Goal: Transaction & Acquisition: Purchase product/service

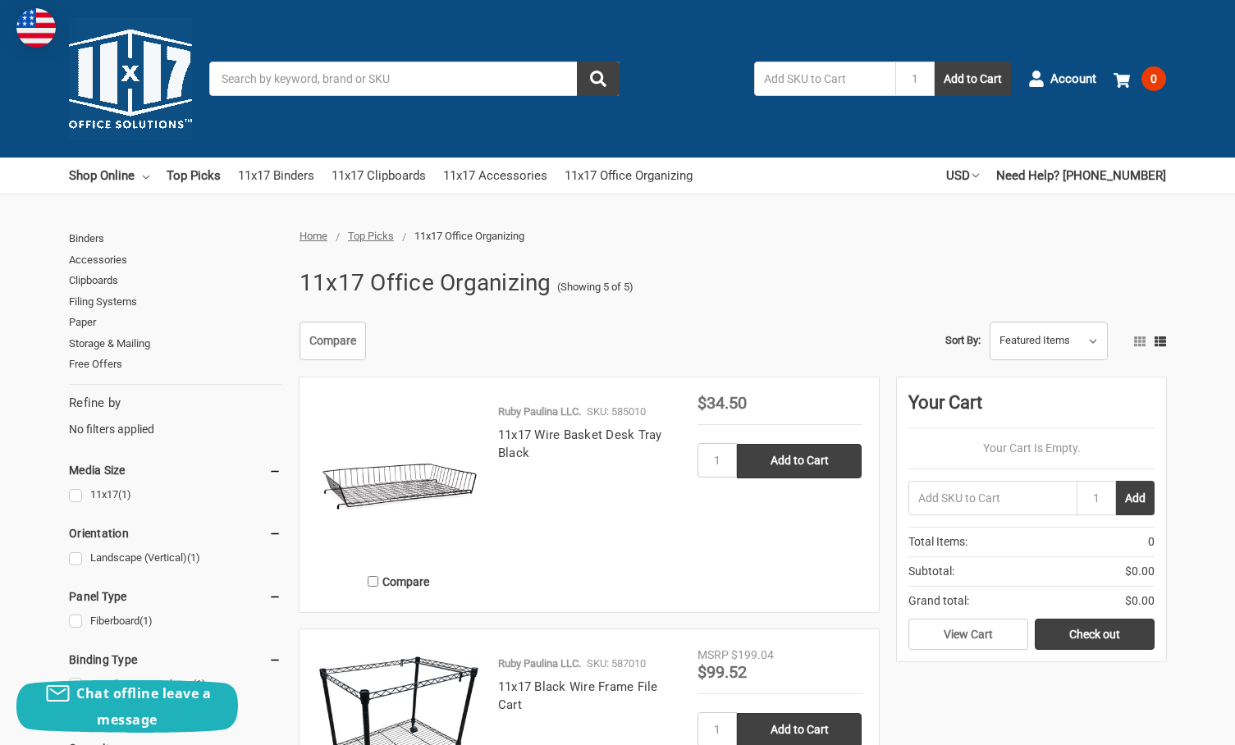
click at [488, 84] on input "Search" at bounding box center [414, 79] width 410 height 34
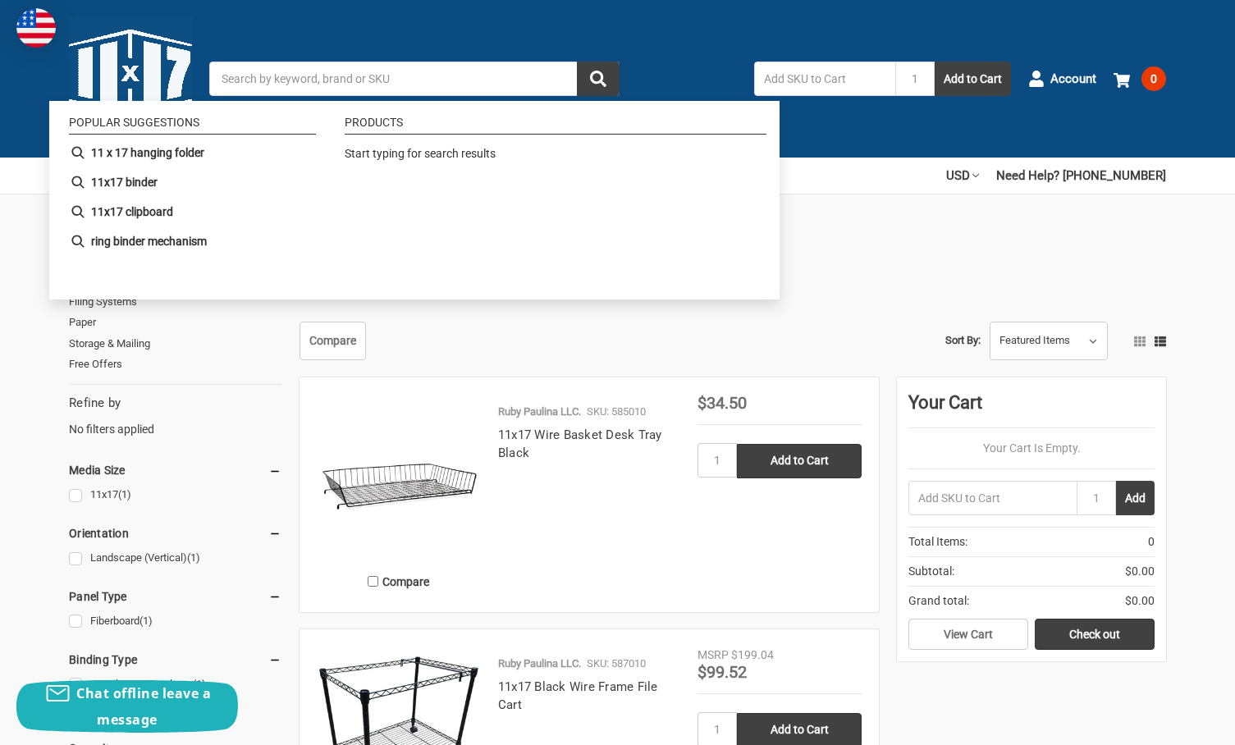
click at [323, 82] on input "Search" at bounding box center [414, 79] width 410 height 34
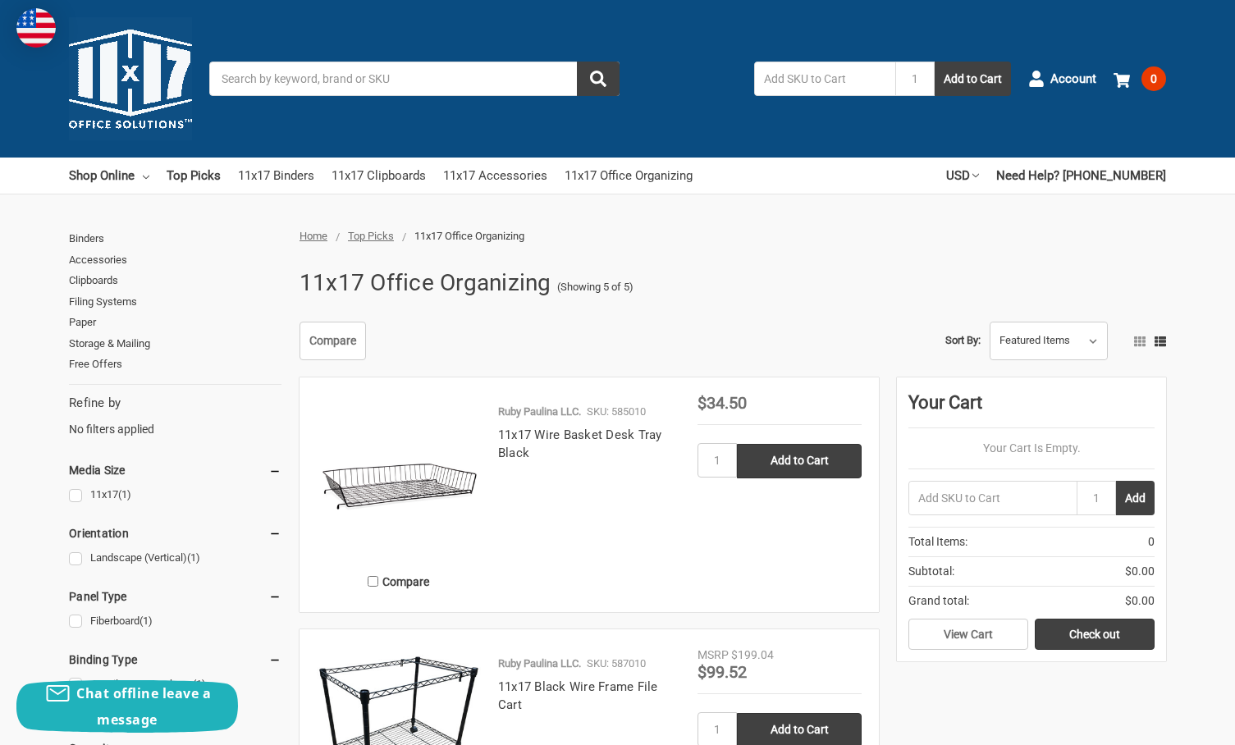
click at [337, 89] on input "Search" at bounding box center [414, 79] width 410 height 34
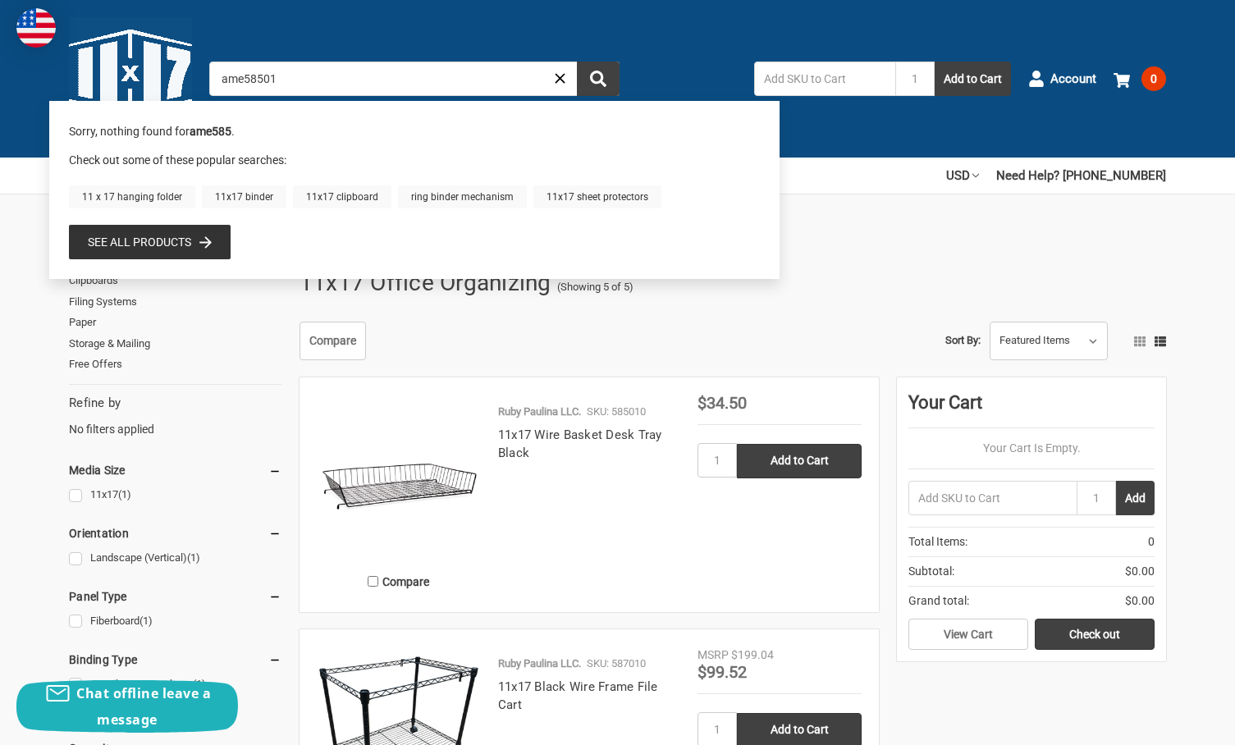
type input "ame585010"
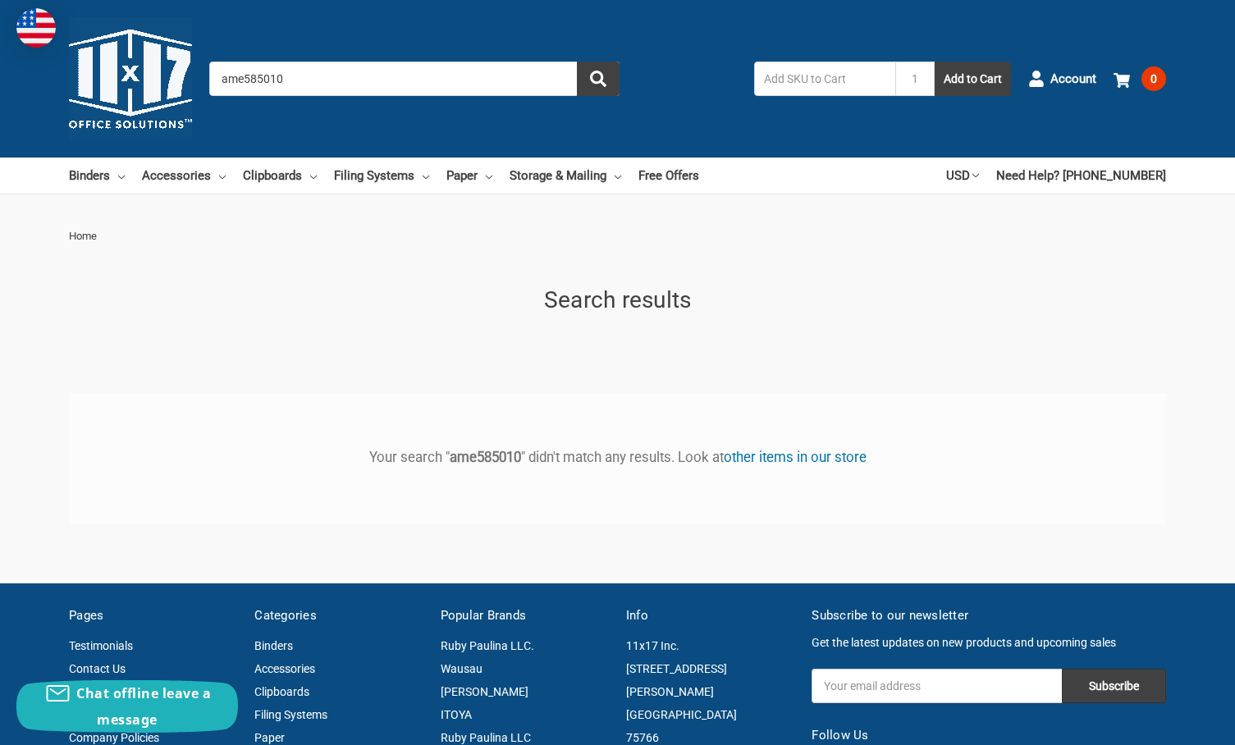
click at [245, 77] on input "ame585010" at bounding box center [414, 79] width 410 height 34
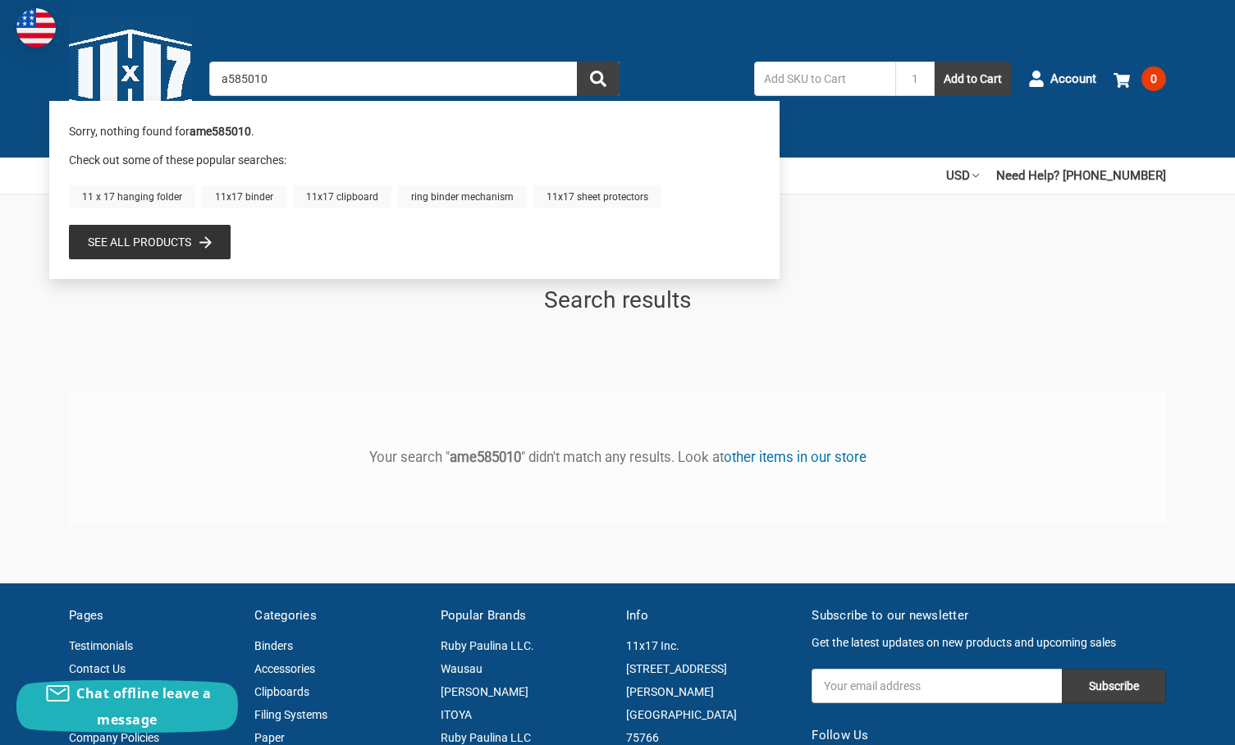
type input "585010"
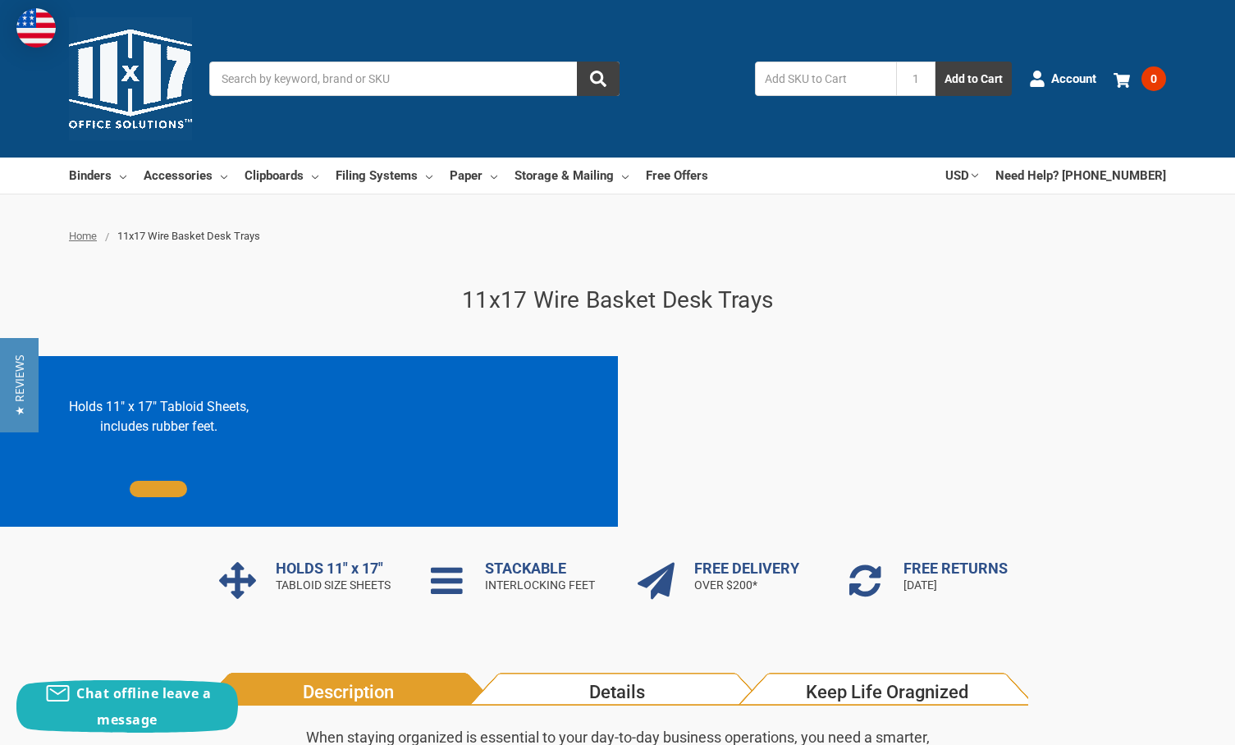
click at [114, 89] on img at bounding box center [130, 78] width 123 height 123
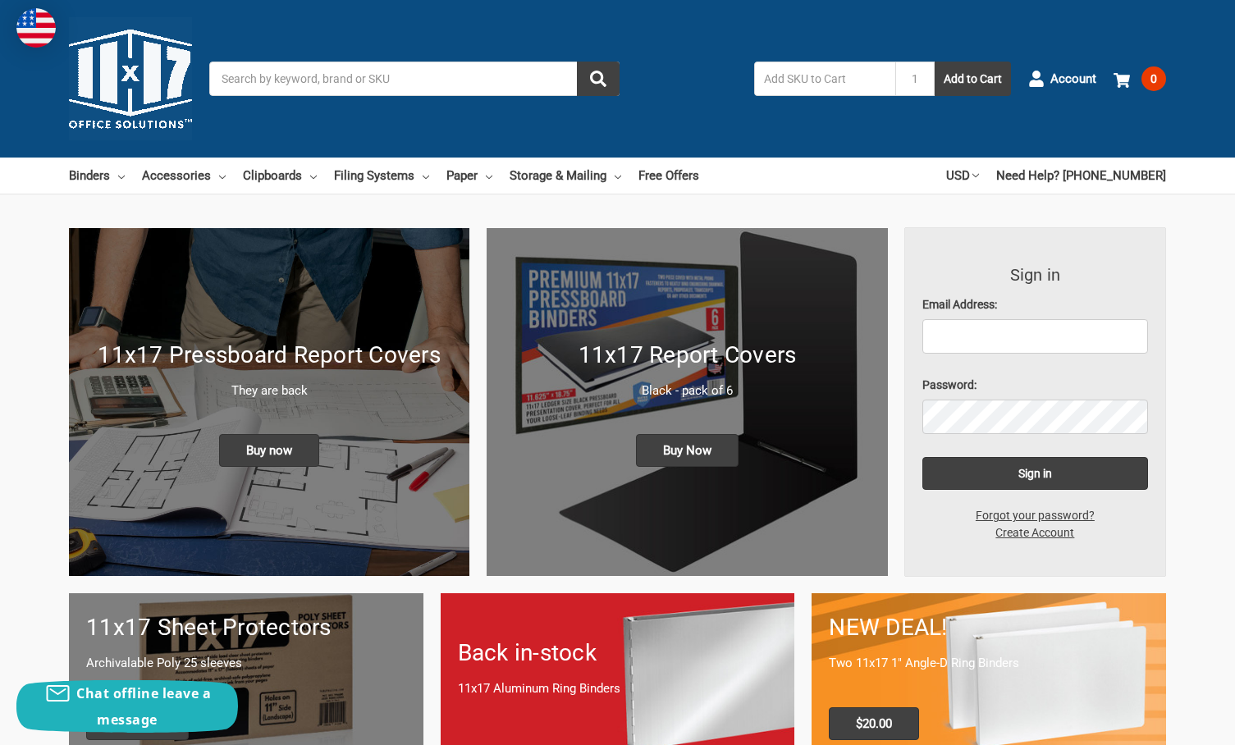
click at [305, 82] on input "Search" at bounding box center [414, 79] width 410 height 34
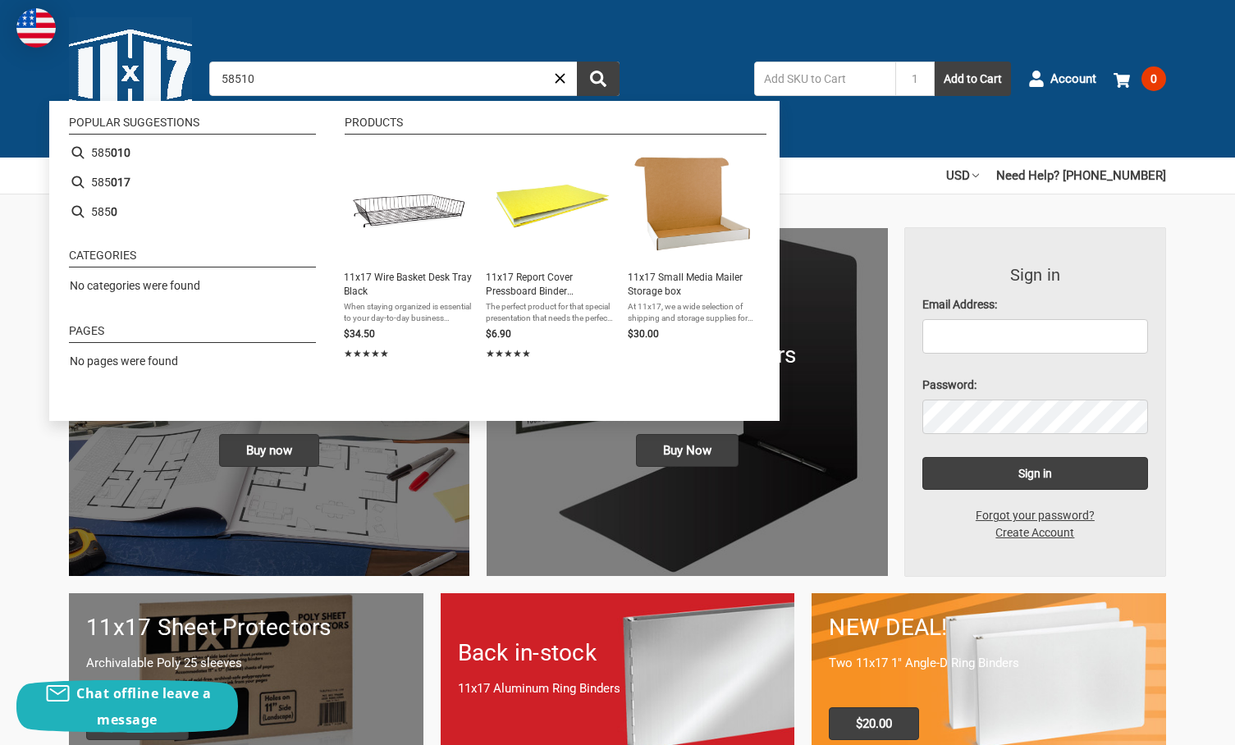
type input "585101"
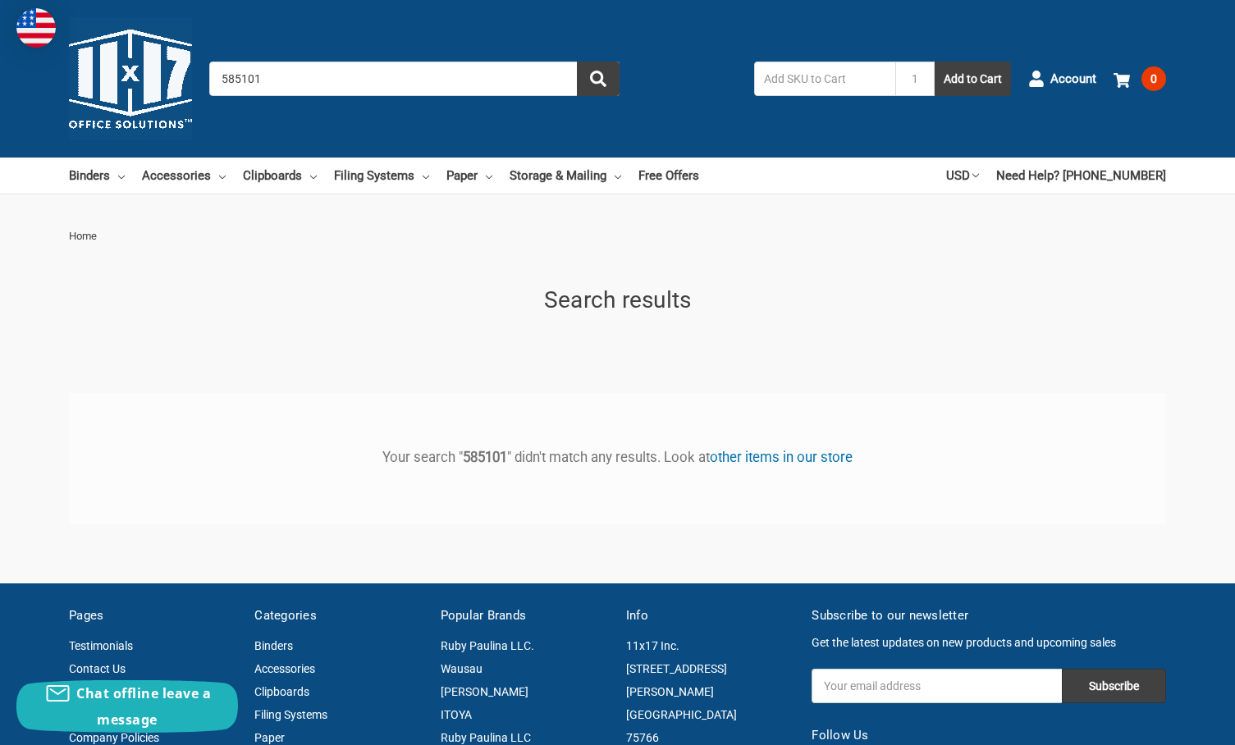
click at [313, 75] on input "585101" at bounding box center [414, 79] width 410 height 34
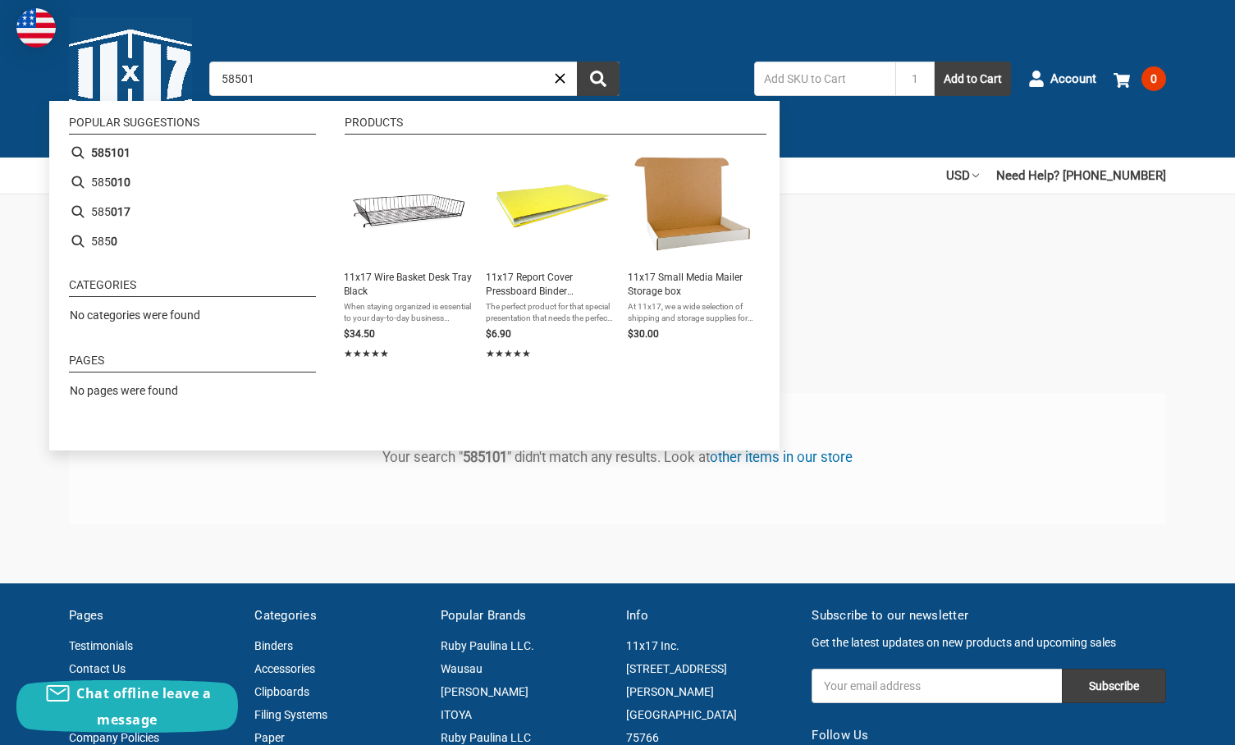
type input "585010"
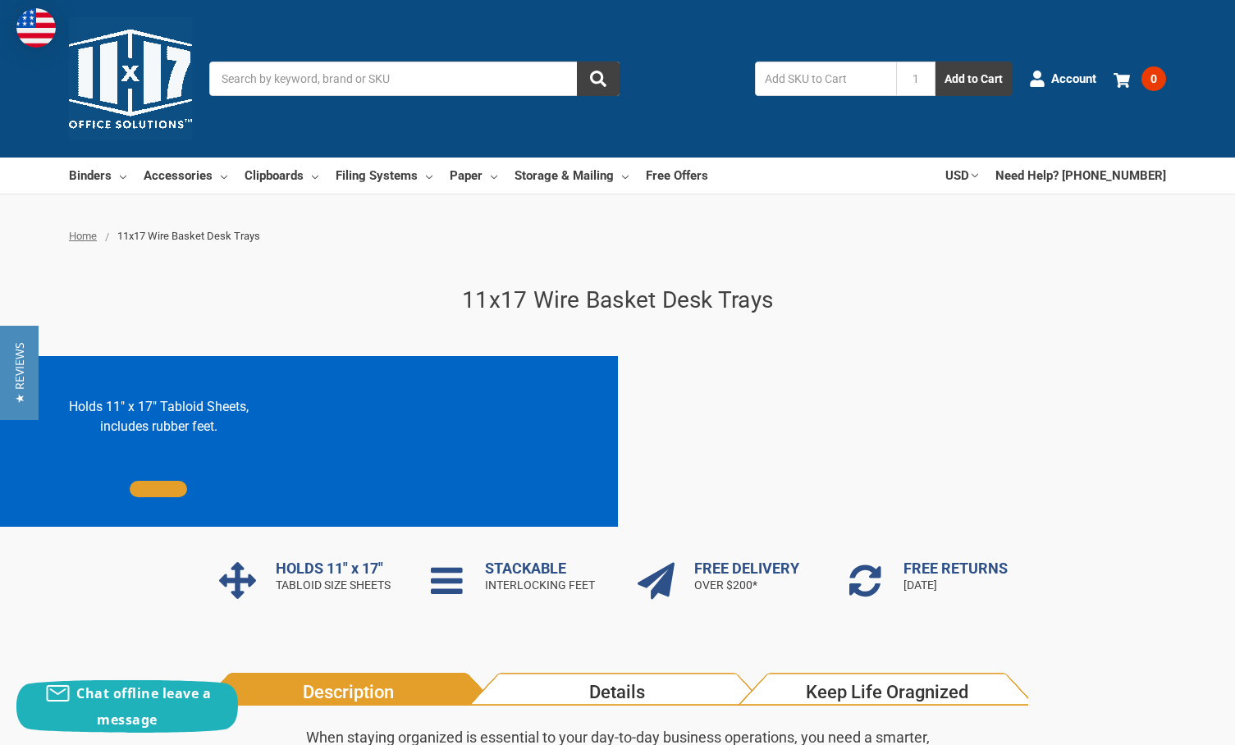
click at [311, 82] on input "Search" at bounding box center [414, 79] width 410 height 34
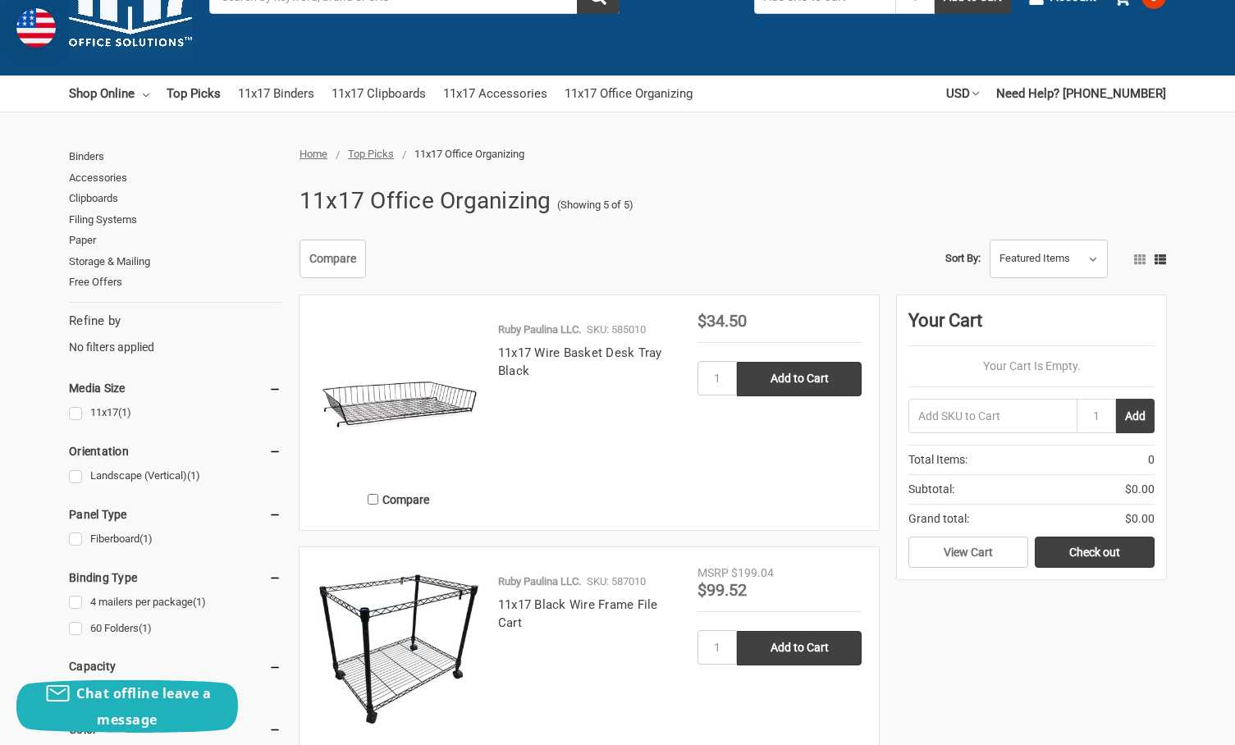
scroll to position [164, 0]
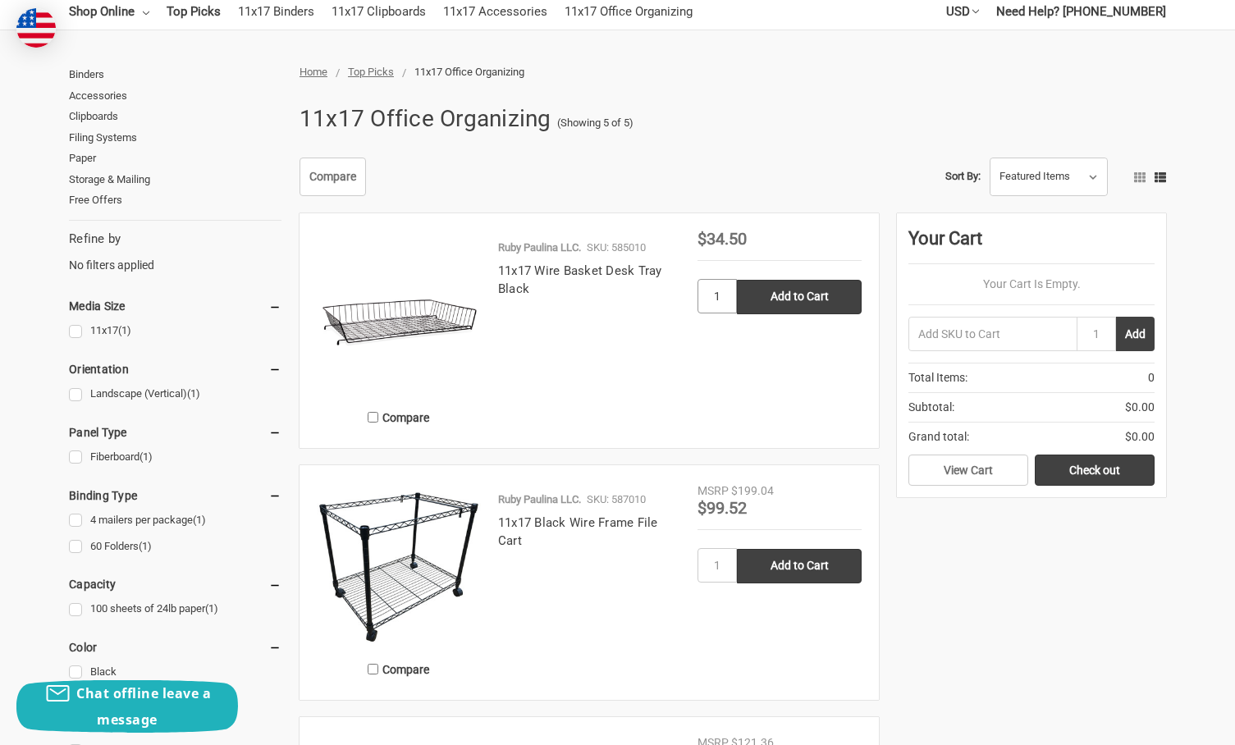
click at [725, 291] on input "1" at bounding box center [717, 296] width 39 height 34
type input "4"
click at [780, 298] on input "Add to Cart" at bounding box center [799, 297] width 125 height 34
type input "Add to Cart"
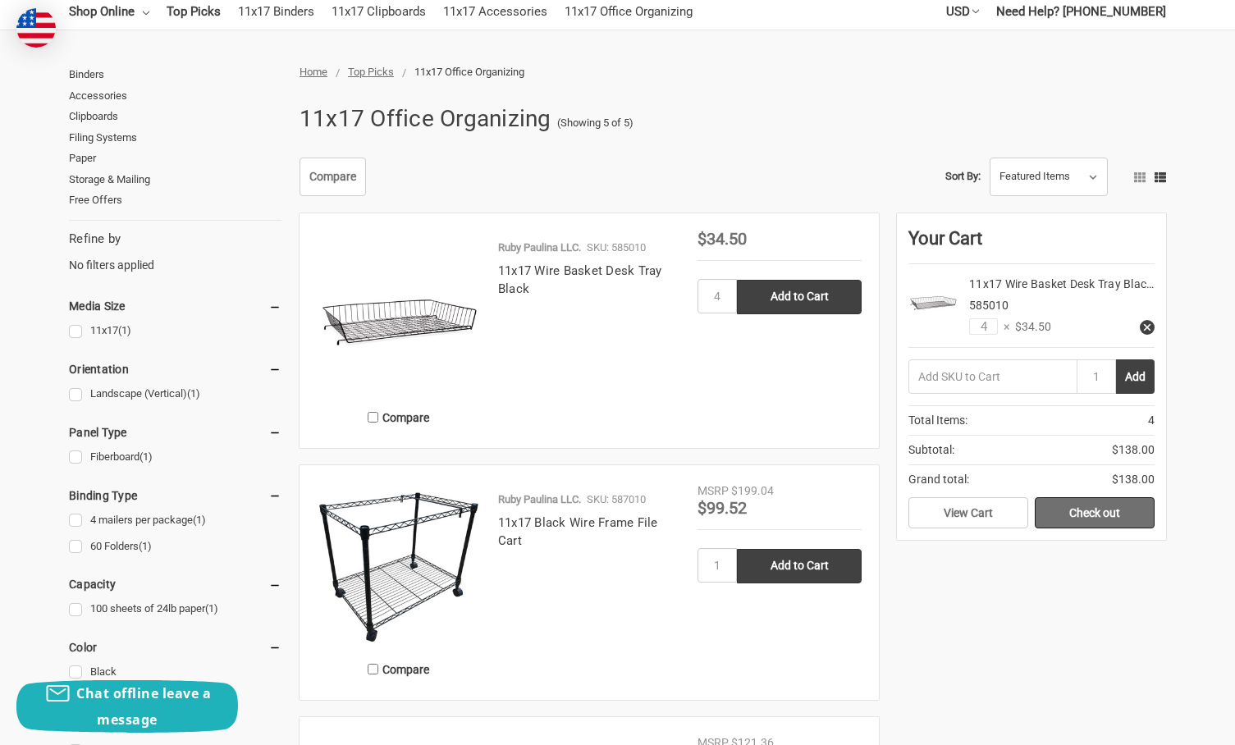
click at [1100, 524] on link "Check out" at bounding box center [1095, 512] width 120 height 31
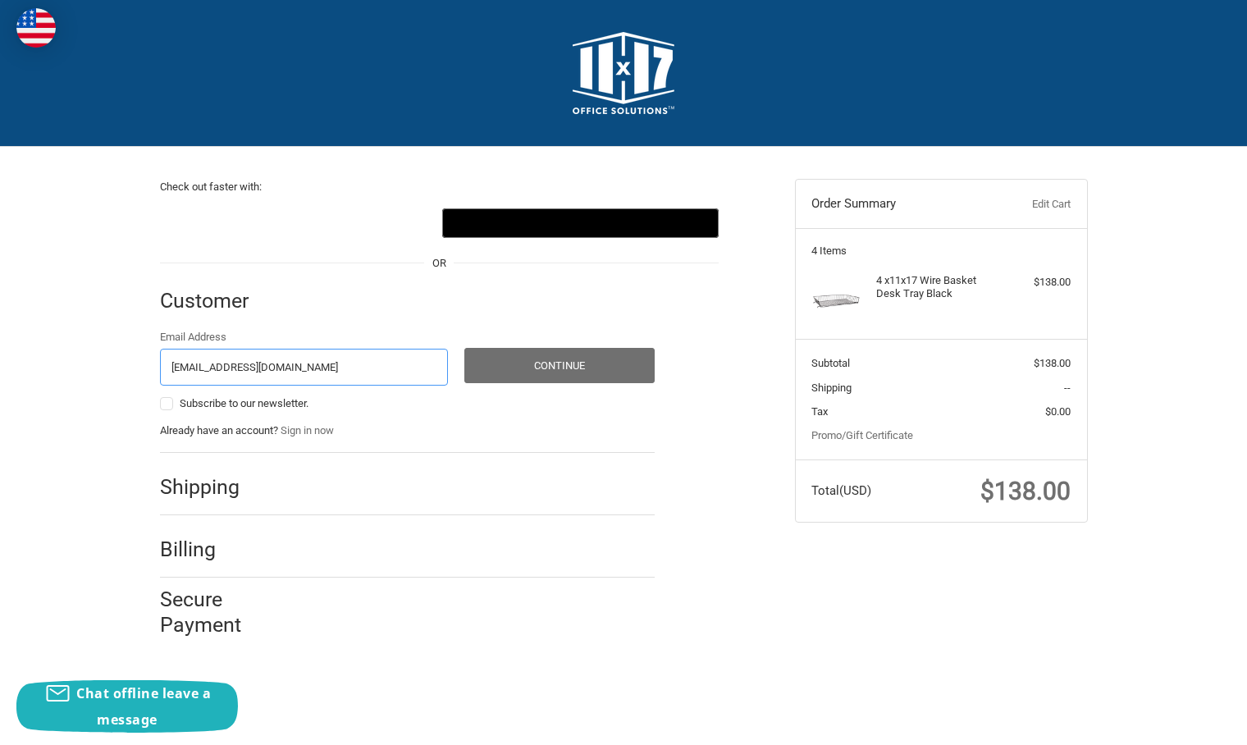
type input "cmcevoy@thesupplyroom.com"
click at [533, 366] on button "Continue" at bounding box center [559, 365] width 190 height 35
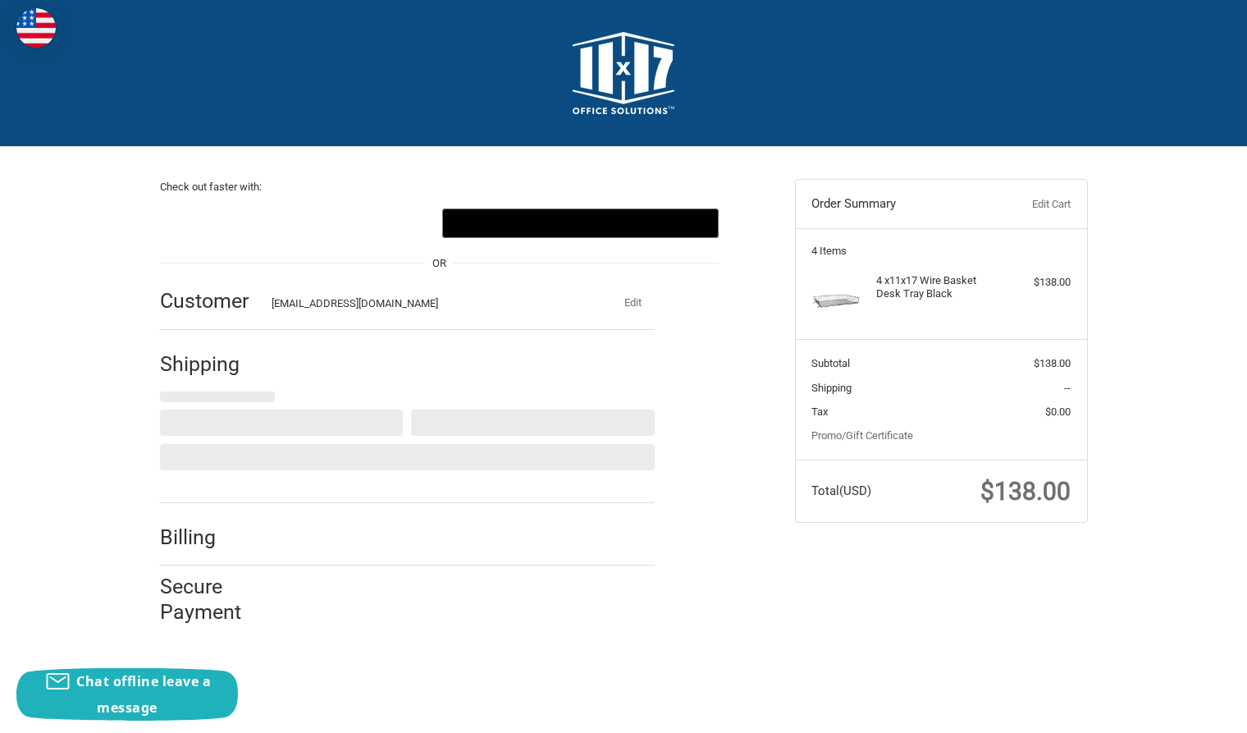
select select "US"
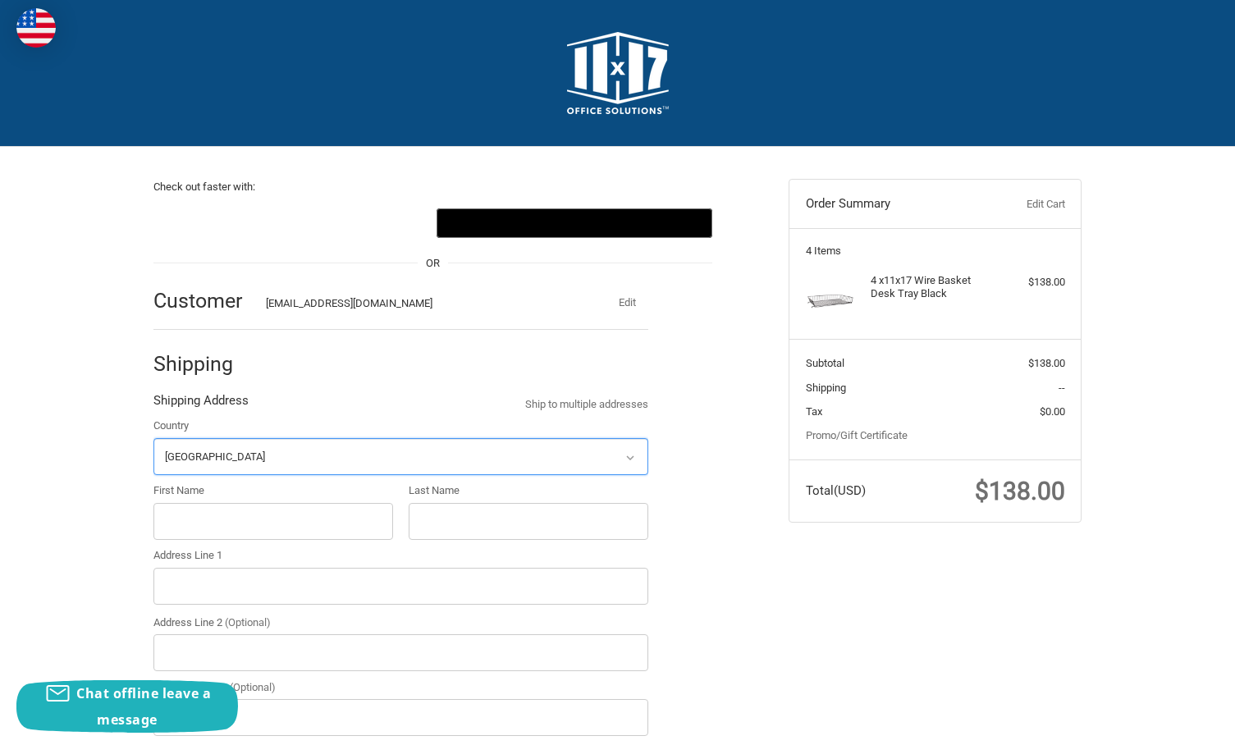
scroll to position [181, 0]
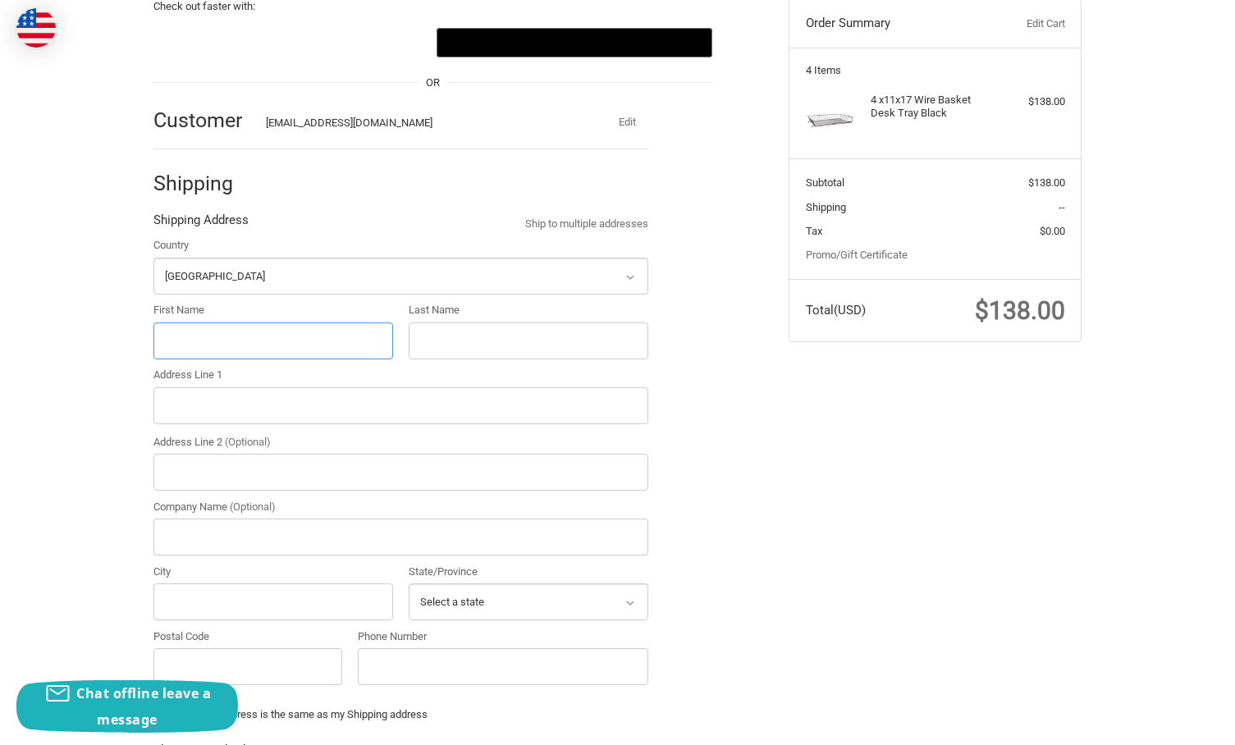
click at [305, 343] on input "First Name" at bounding box center [273, 341] width 240 height 37
type input "Receiving"
type input "Department"
click at [217, 347] on input "Receiving" at bounding box center [273, 341] width 240 height 37
click at [190, 342] on input "Receiving" at bounding box center [273, 341] width 240 height 37
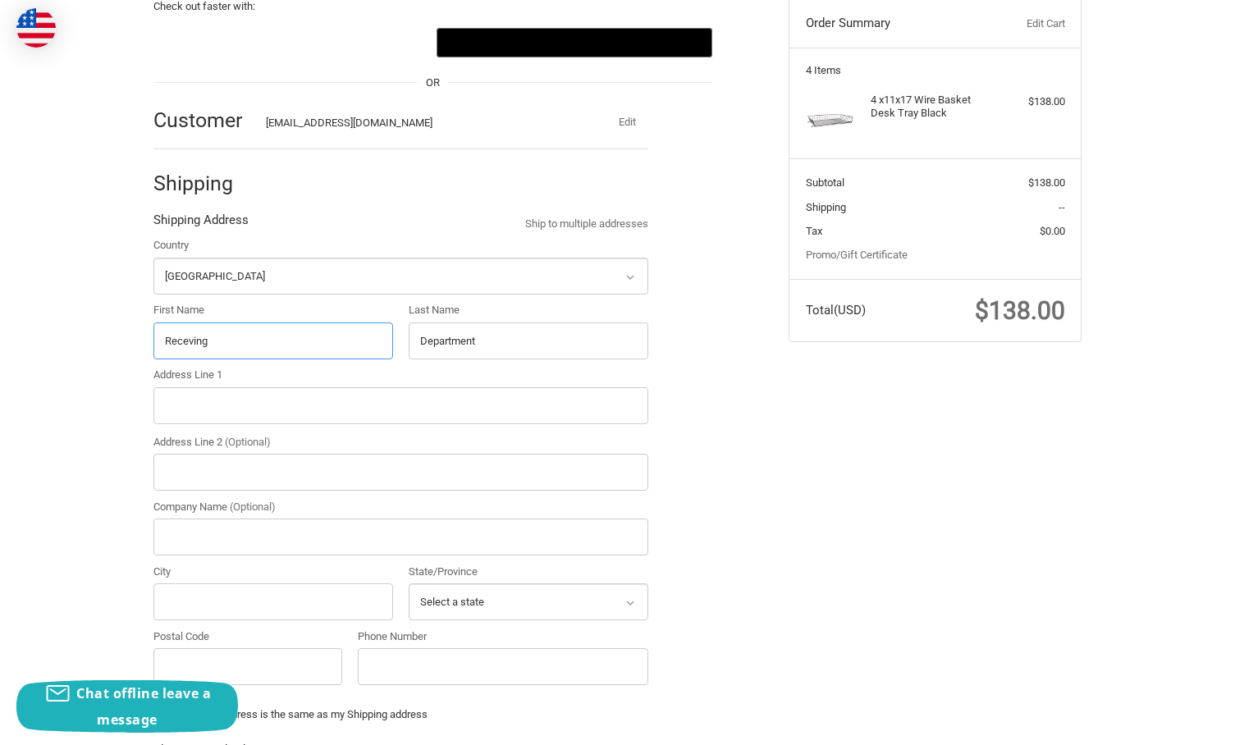
type input "Receiving"
click at [246, 401] on input "Address Line 1" at bounding box center [400, 405] width 495 height 37
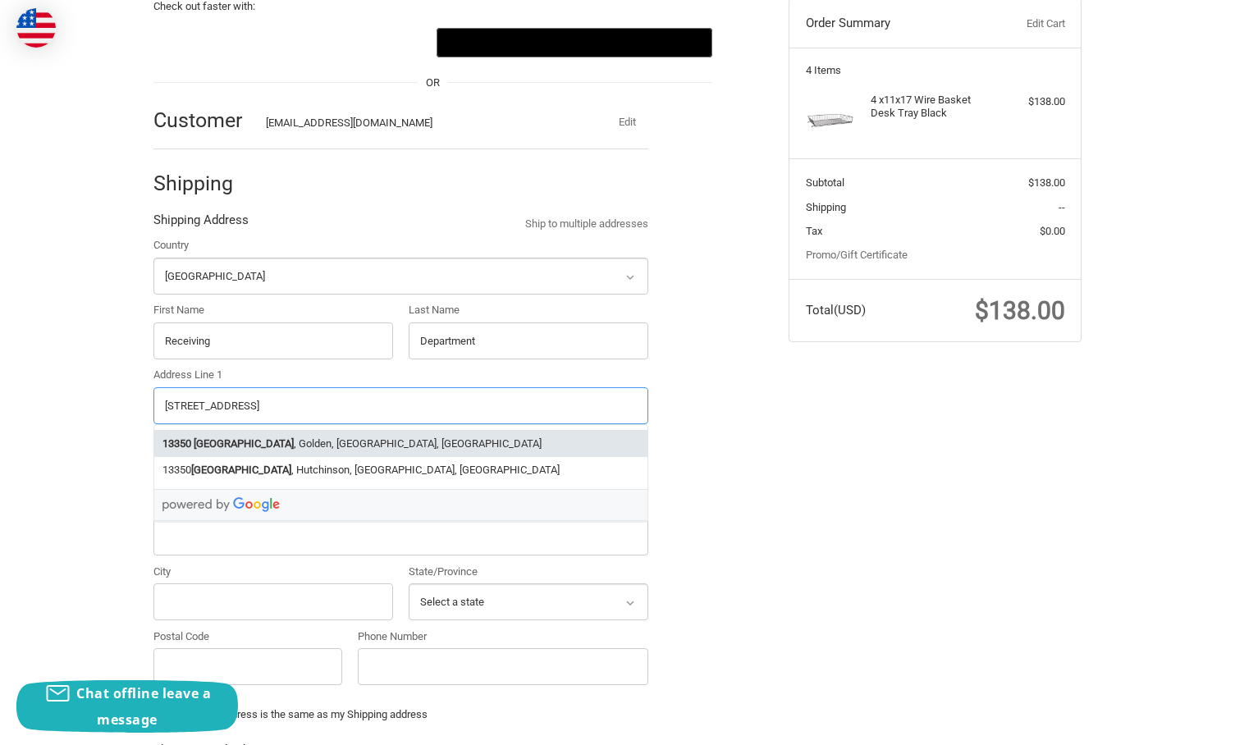
click at [288, 443] on li "13350 West 43rd Drive , Golden, CO, USA" at bounding box center [400, 443] width 493 height 27
type input "13350 West 43rd Drive"
type input "Golden"
type input "80403"
select select "CO"
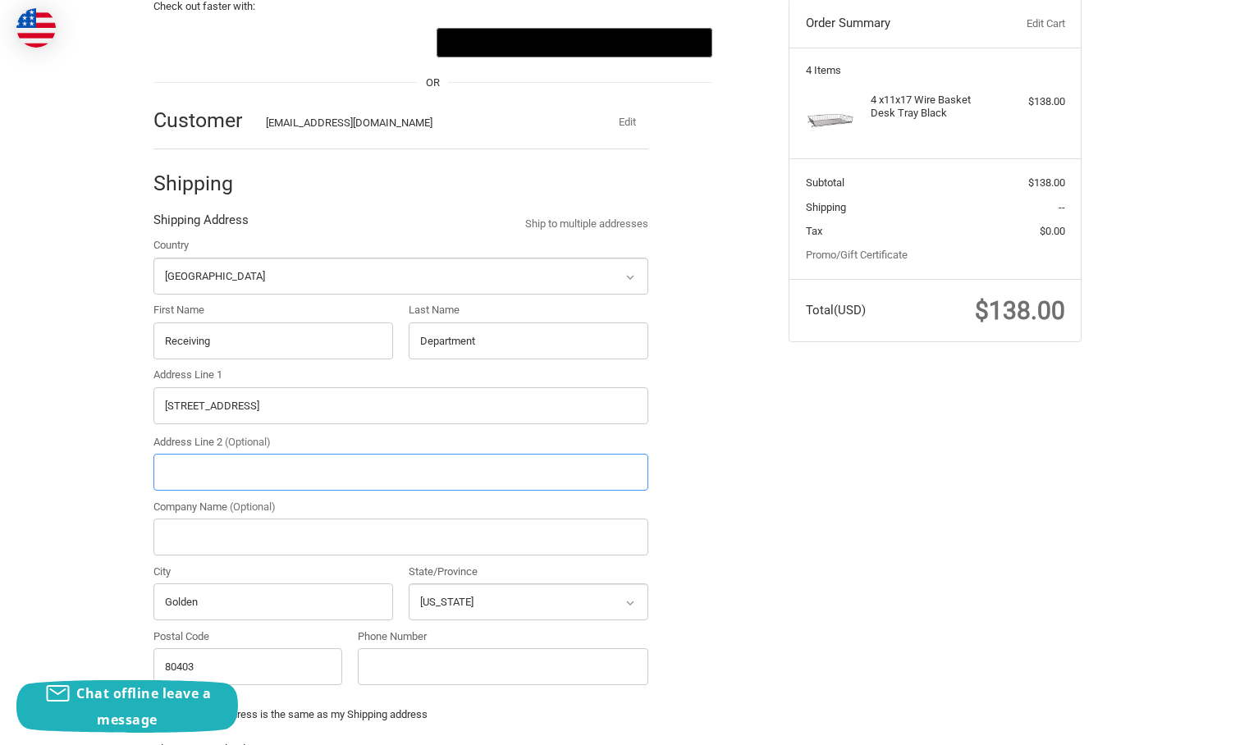
scroll to position [263, 0]
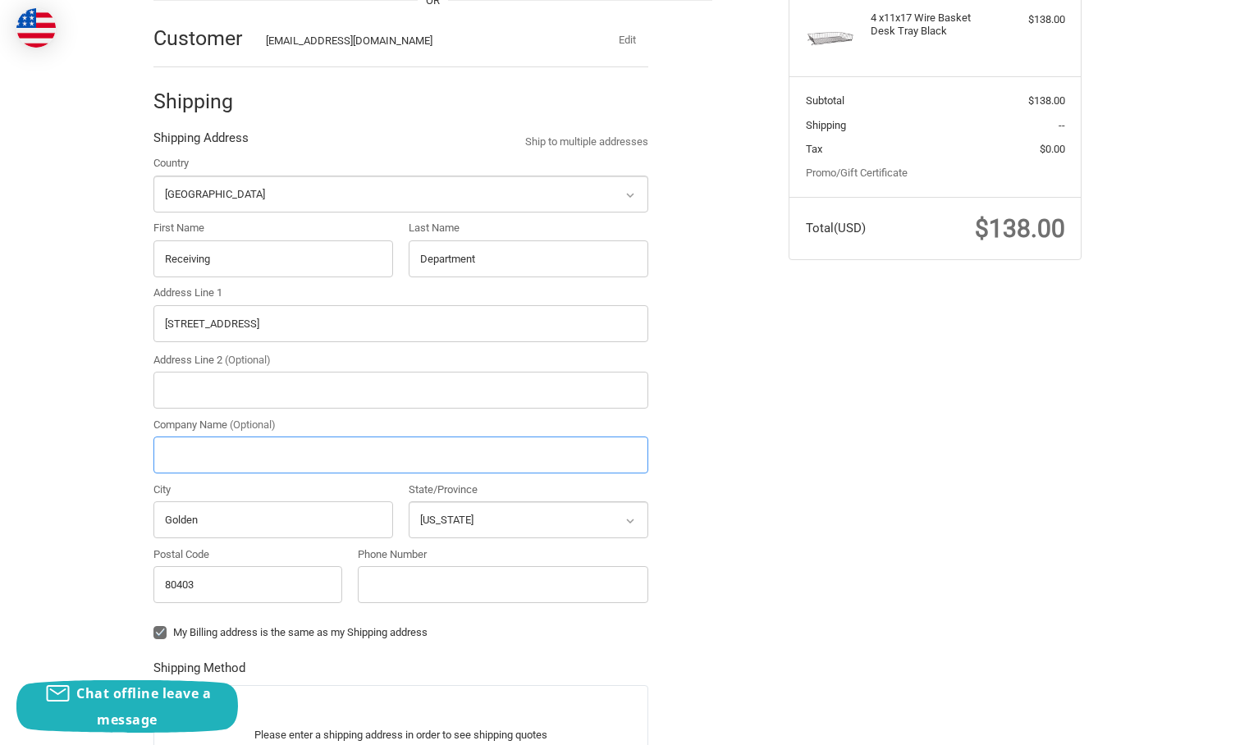
click at [297, 458] on input "Company Name (Optional)" at bounding box center [400, 455] width 495 height 37
type input "Source Office & Technology"
click at [393, 591] on input "Phone Number" at bounding box center [503, 584] width 291 height 37
type input "30353163"
radio input "true"
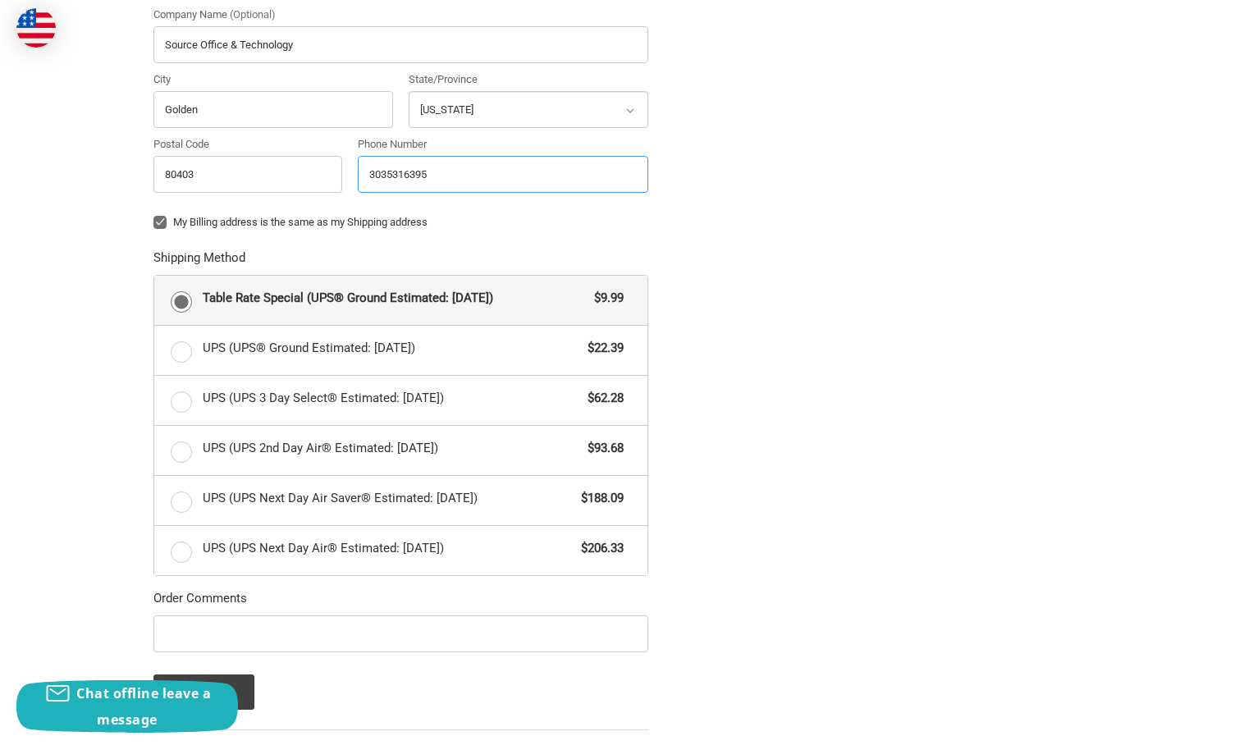
scroll to position [815, 0]
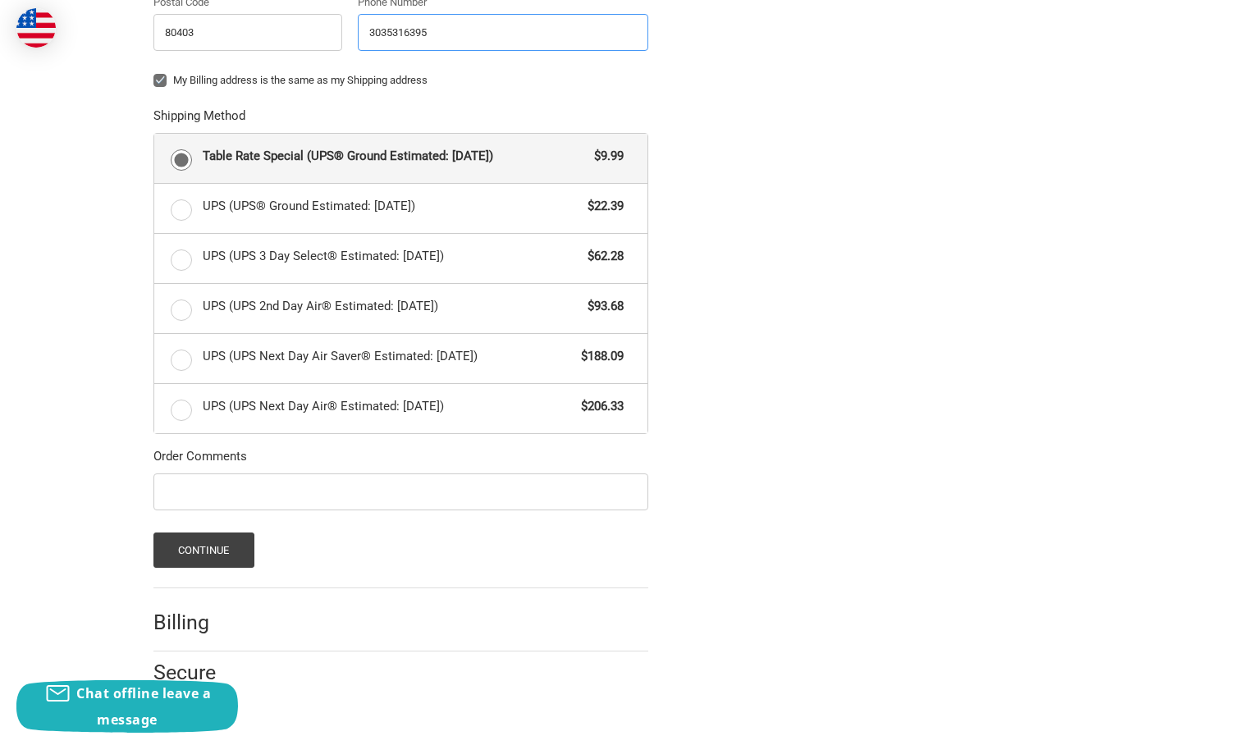
type input "3035316395"
click at [269, 487] on input "Order Comments" at bounding box center [400, 492] width 495 height 37
type input "102589"
click at [191, 549] on button "Continue" at bounding box center [203, 550] width 101 height 35
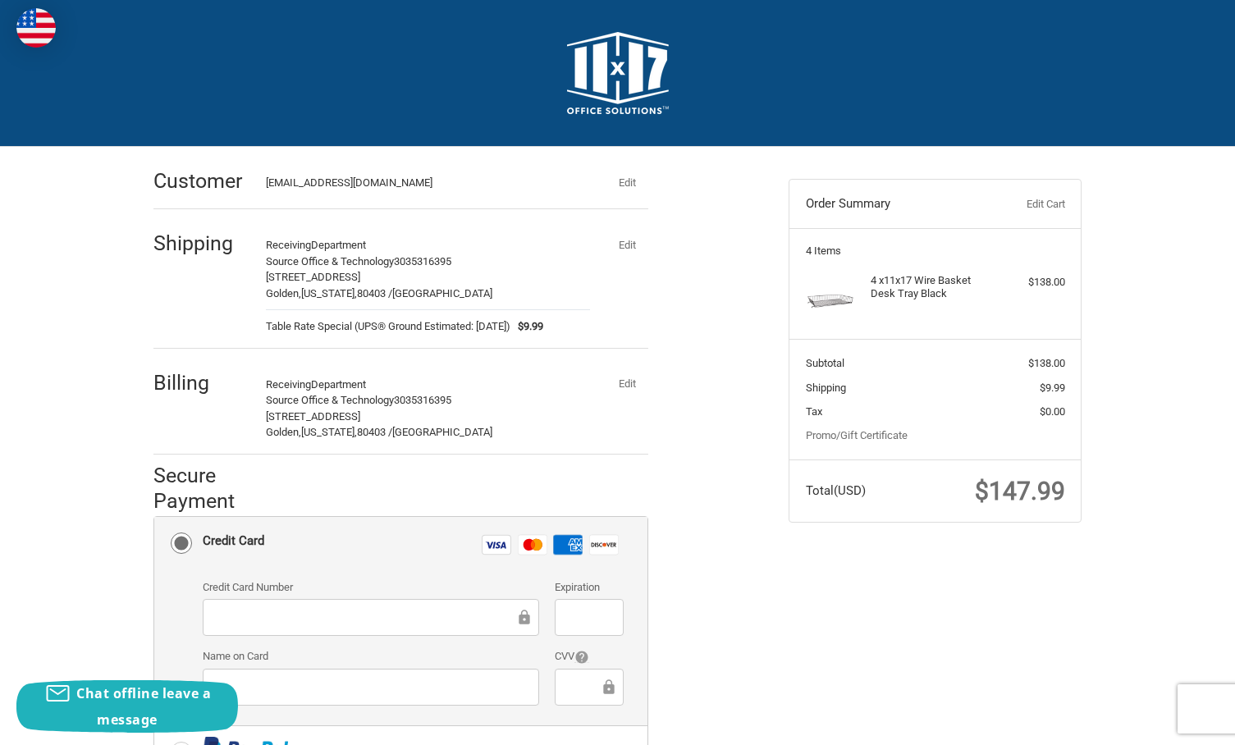
scroll to position [246, 0]
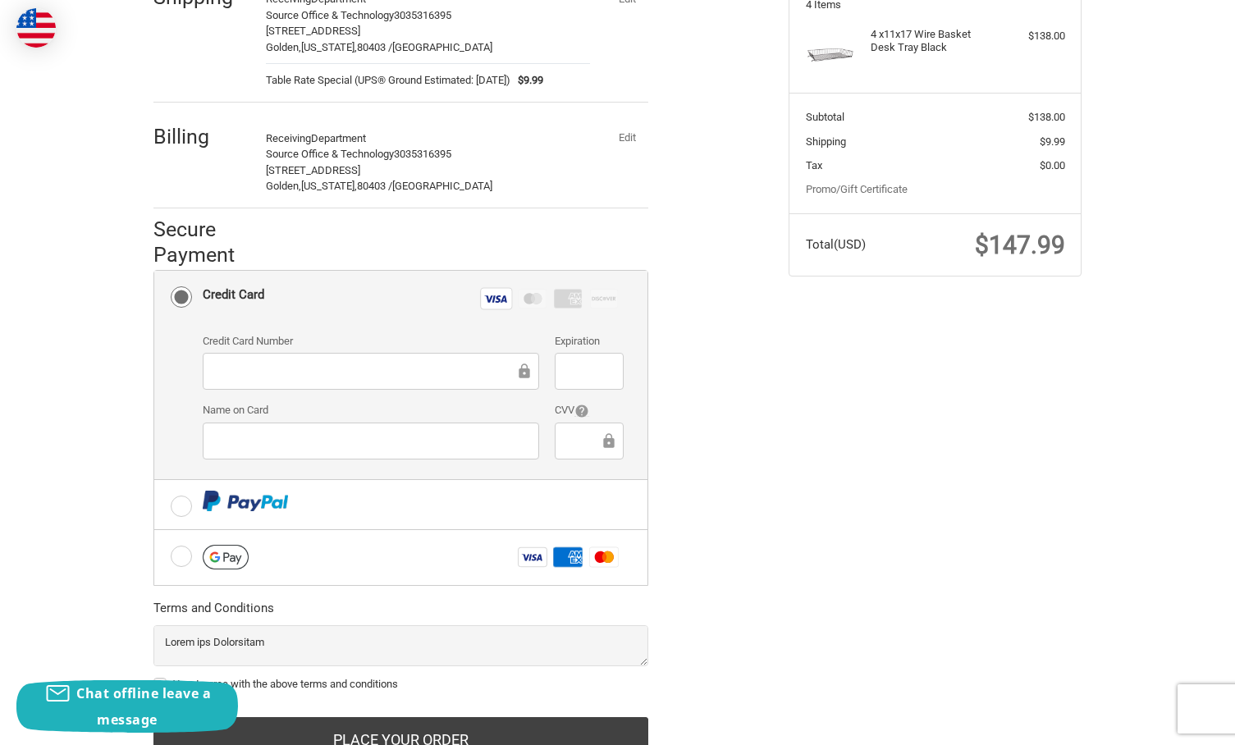
click at [394, 432] on iframe at bounding box center [370, 441] width 313 height 19
click at [735, 449] on div "Check out faster with: @import url(//fonts.googleapis.com/css?family=Google+San…" at bounding box center [458, 341] width 635 height 881
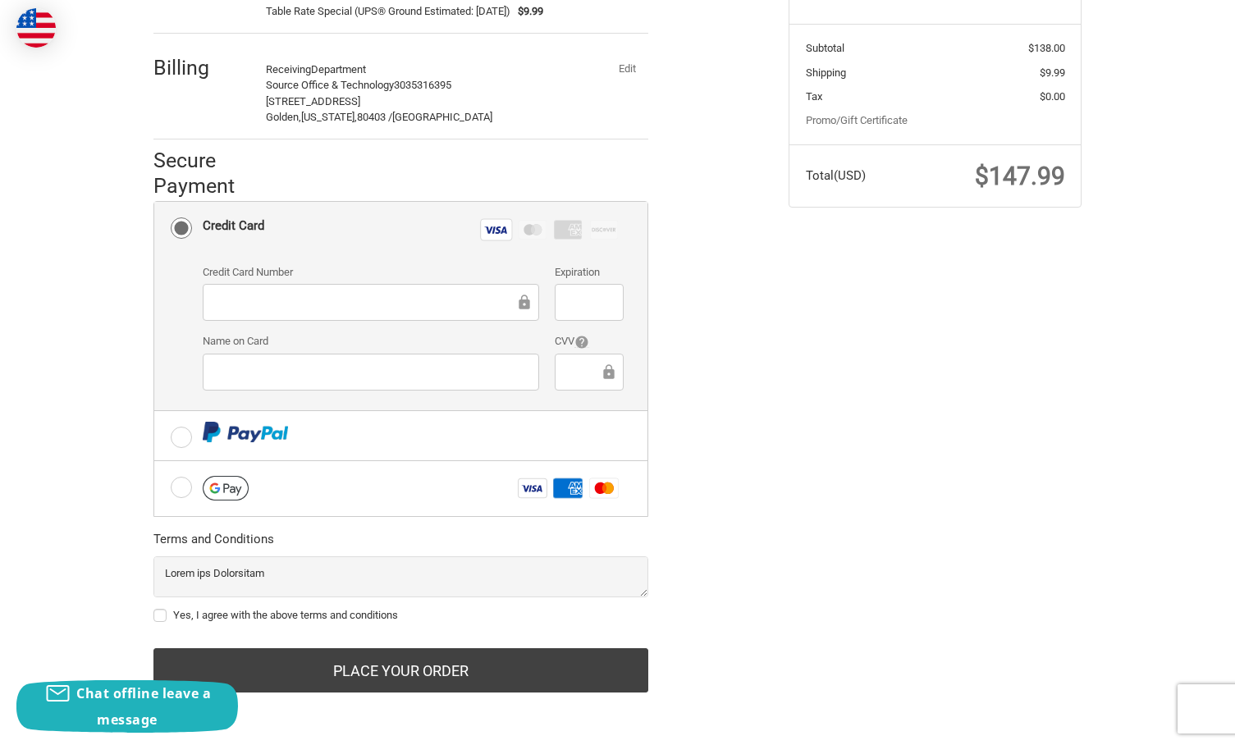
click at [157, 620] on label "Yes, I agree with the above terms and conditions" at bounding box center [400, 615] width 495 height 13
click at [154, 608] on input "Yes, I agree with the above terms and conditions" at bounding box center [153, 607] width 1 height 1
checkbox input "true"
click at [836, 623] on div "Check out faster with: @import url(//fonts.googleapis.com/css?family=Google+San…" at bounding box center [618, 280] width 985 height 897
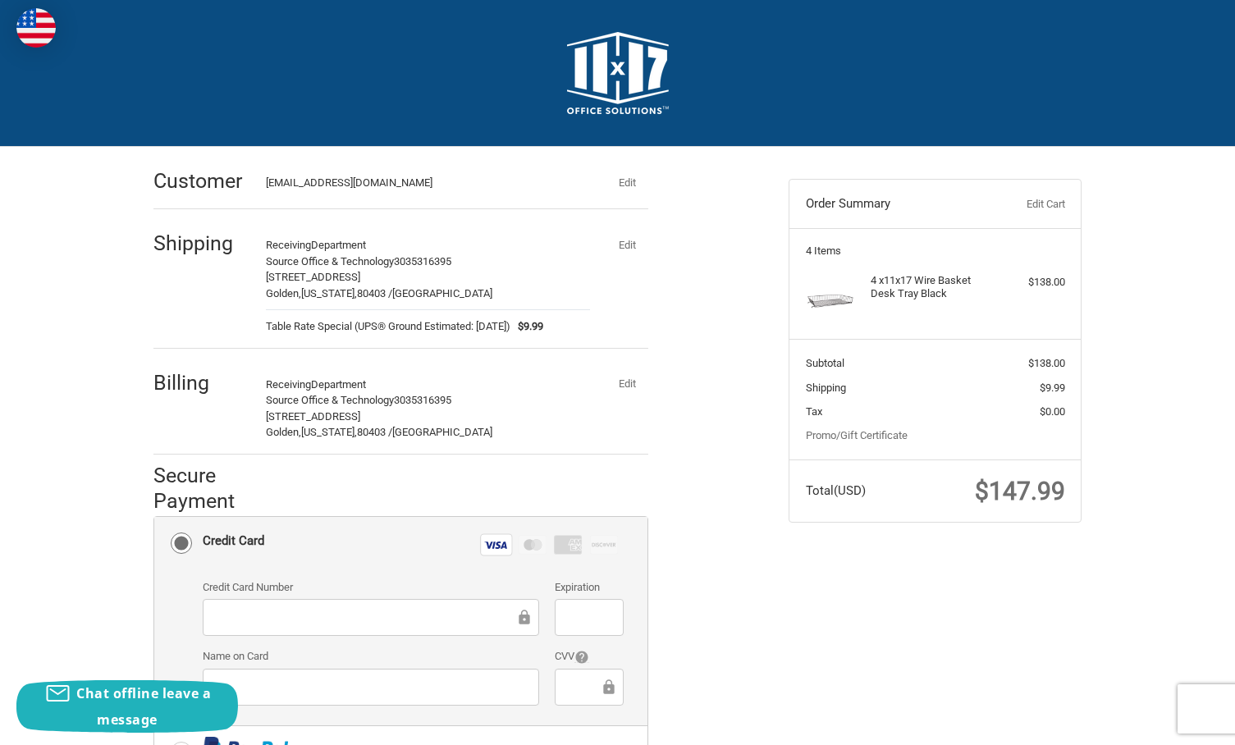
click at [62, 246] on div "Check out faster with: @import url(//fonts.googleapis.com/css?family=Google+San…" at bounding box center [617, 595] width 1235 height 897
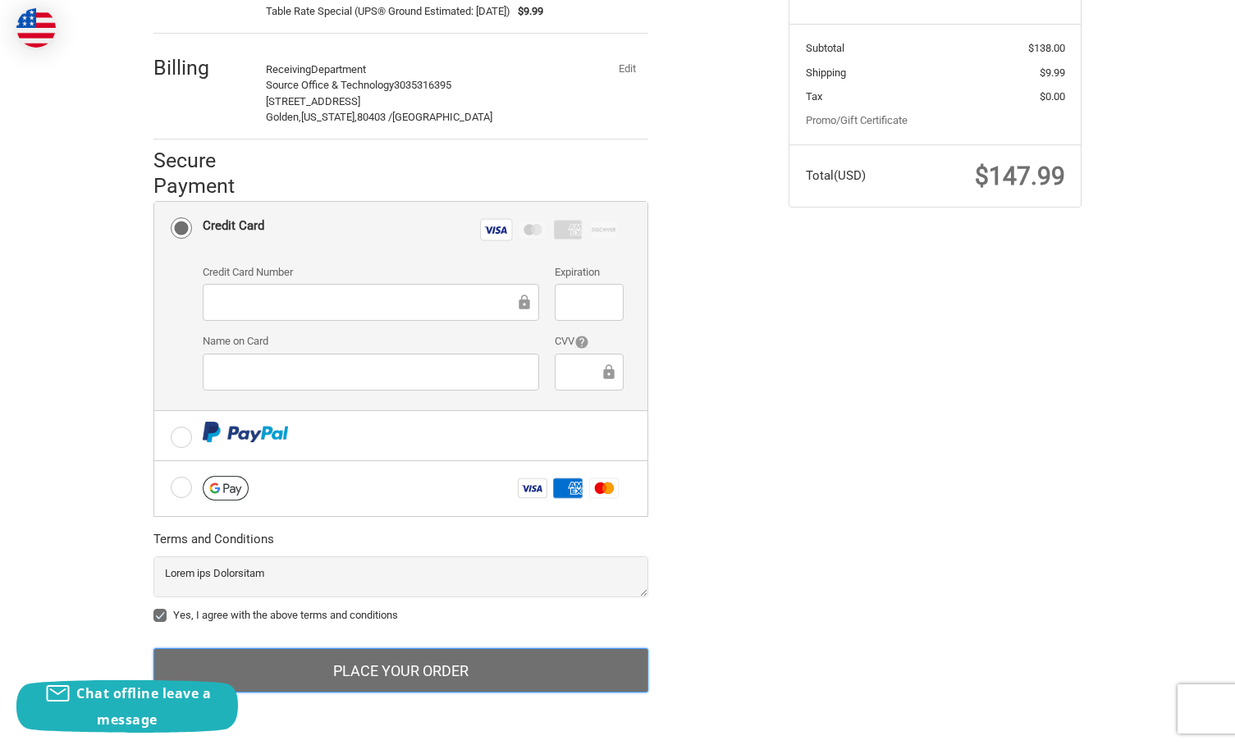
click at [438, 657] on button "Place Your Order" at bounding box center [400, 670] width 495 height 44
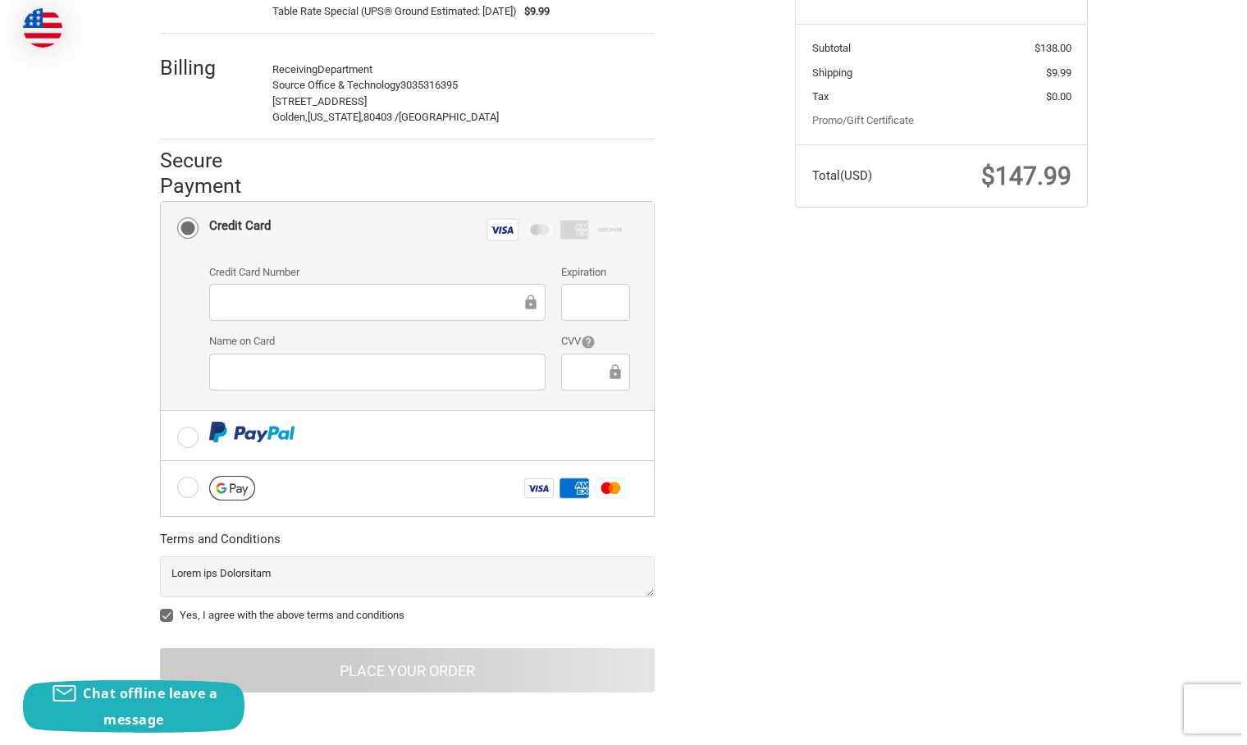
scroll to position [0, 0]
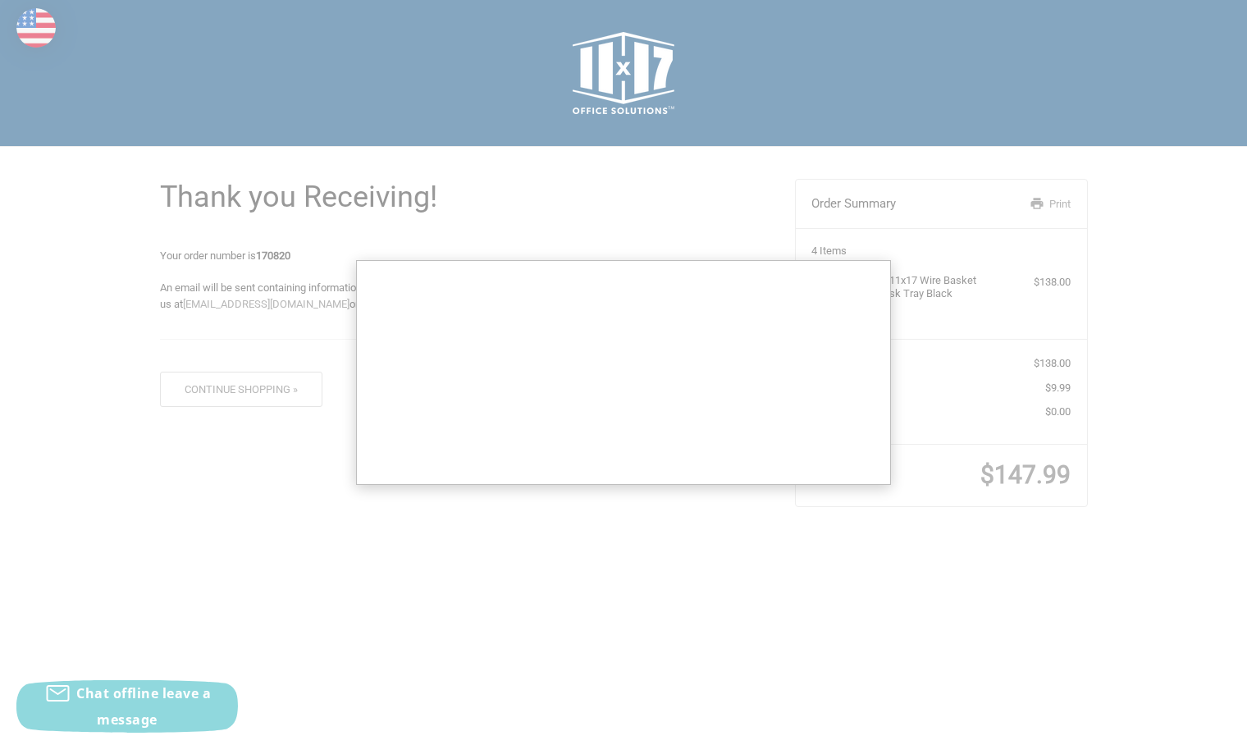
drag, startPoint x: 221, startPoint y: 556, endPoint x: 228, endPoint y: 544, distance: 14.4
click at [221, 556] on div at bounding box center [623, 372] width 1247 height 745
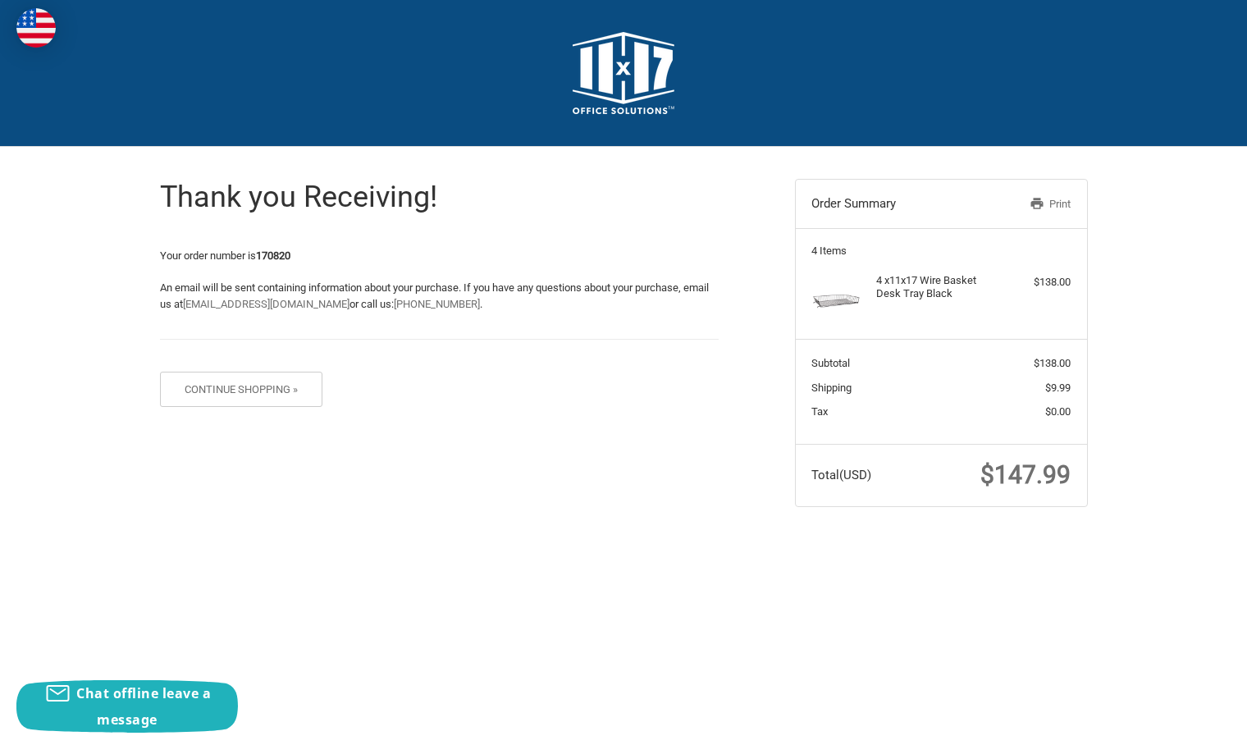
click at [231, 555] on html "Checkout Thank you Receiving! Your order number is 170820 An email will be sent…" at bounding box center [623, 277] width 1247 height 555
click at [132, 494] on div "Thank you Receiving! Your order number is 170820 An email will be sent containi…" at bounding box center [623, 343] width 985 height 392
click at [208, 492] on div "Thank you Receiving! Your order number is 170820 An email will be sent containi…" at bounding box center [623, 343] width 985 height 392
